Goal: Find specific page/section

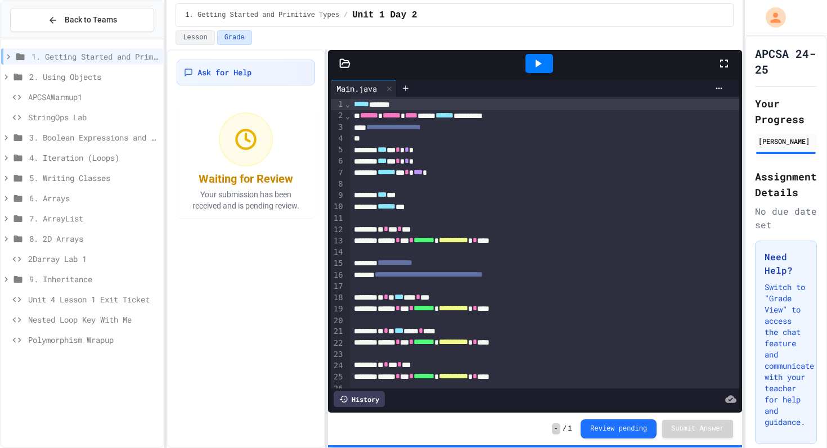
click at [386, 276] on div "**********" at bounding box center [544, 274] width 389 height 11
